Goal: Communication & Community: Answer question/provide support

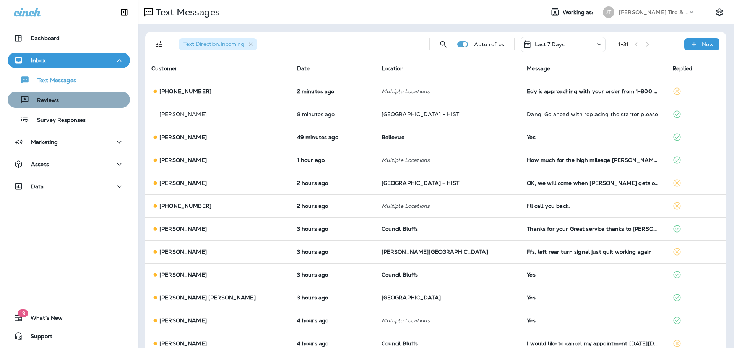
click at [72, 103] on div "Reviews" at bounding box center [69, 99] width 116 height 11
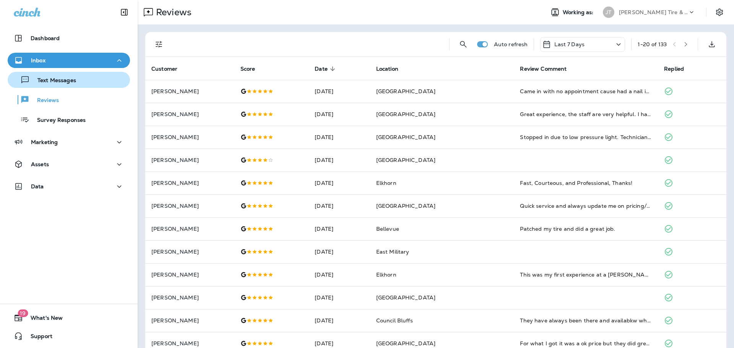
click at [59, 77] on p "Text Messages" at bounding box center [53, 80] width 46 height 7
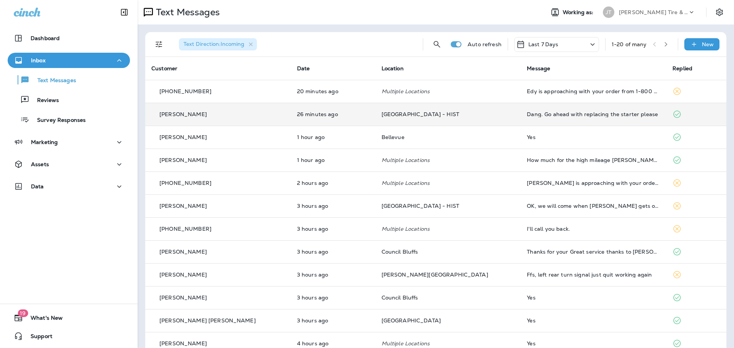
click at [525, 121] on td "Dang. Go ahead with replacing the starter please" at bounding box center [594, 114] width 146 height 23
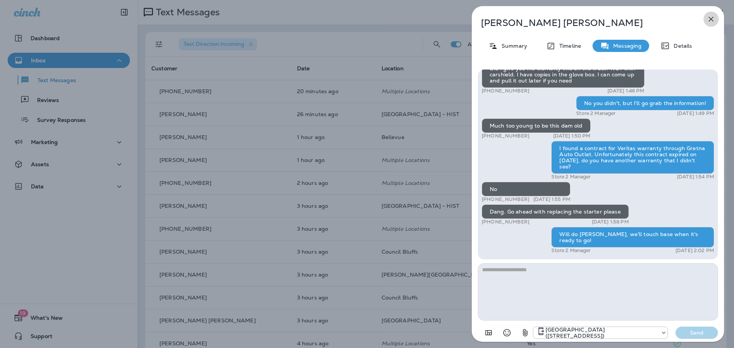
click at [709, 21] on icon "button" at bounding box center [711, 19] width 9 height 9
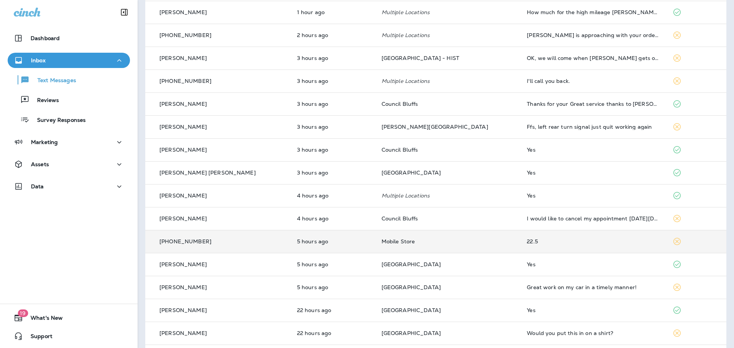
scroll to position [76, 0]
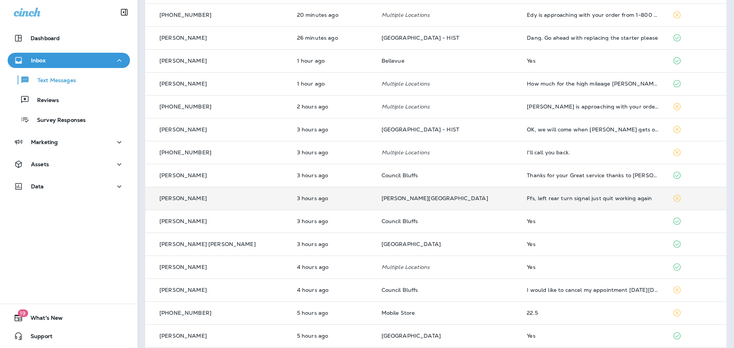
click at [532, 200] on div "Ffs, left rear turn signal just quit working again" at bounding box center [593, 198] width 133 height 6
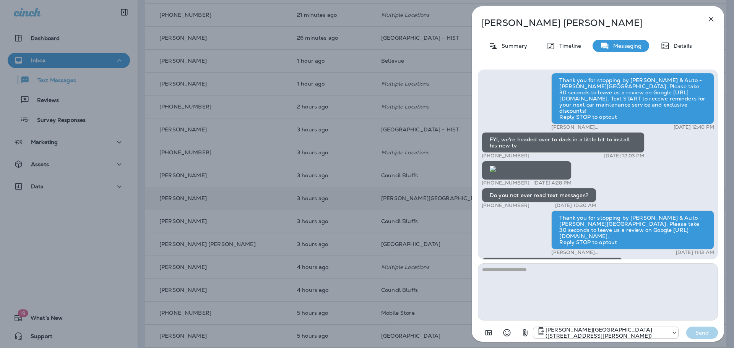
scroll to position [-115, 0]
click at [712, 18] on icon "button" at bounding box center [711, 19] width 5 height 5
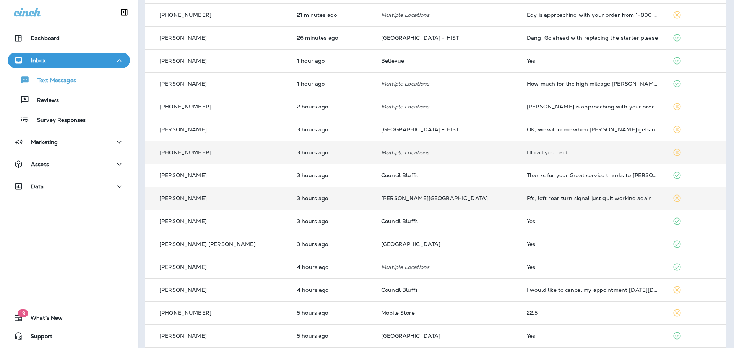
click at [541, 155] on div "I'll call you back." at bounding box center [593, 153] width 133 height 6
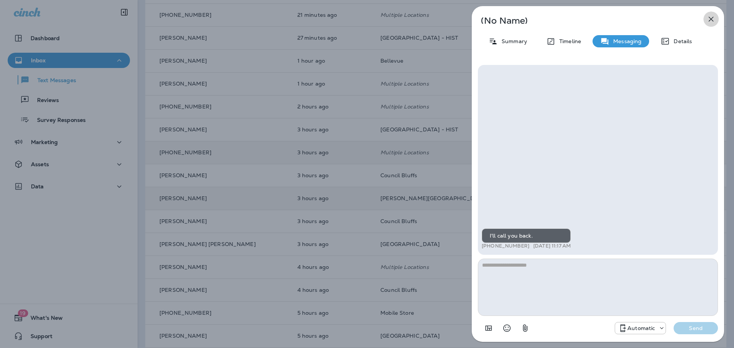
click at [713, 18] on icon "button" at bounding box center [711, 19] width 5 height 5
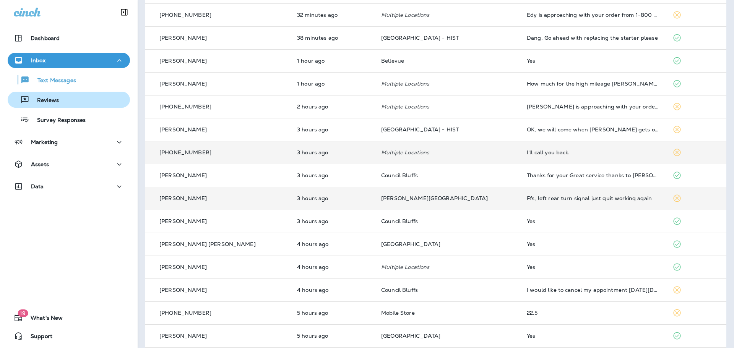
click at [68, 98] on div "Reviews" at bounding box center [69, 99] width 116 height 11
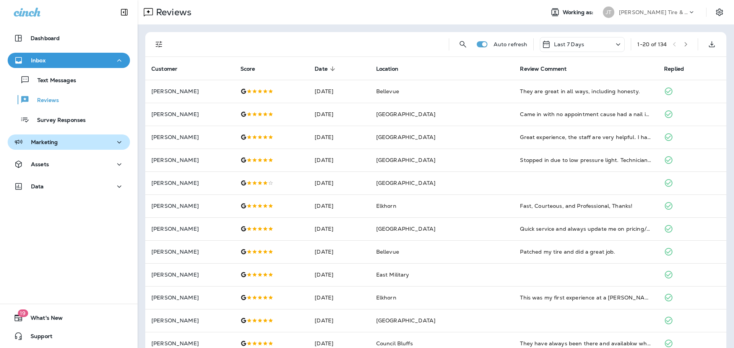
click at [67, 137] on button "Marketing" at bounding box center [69, 142] width 122 height 15
